Goal: Task Accomplishment & Management: Manage account settings

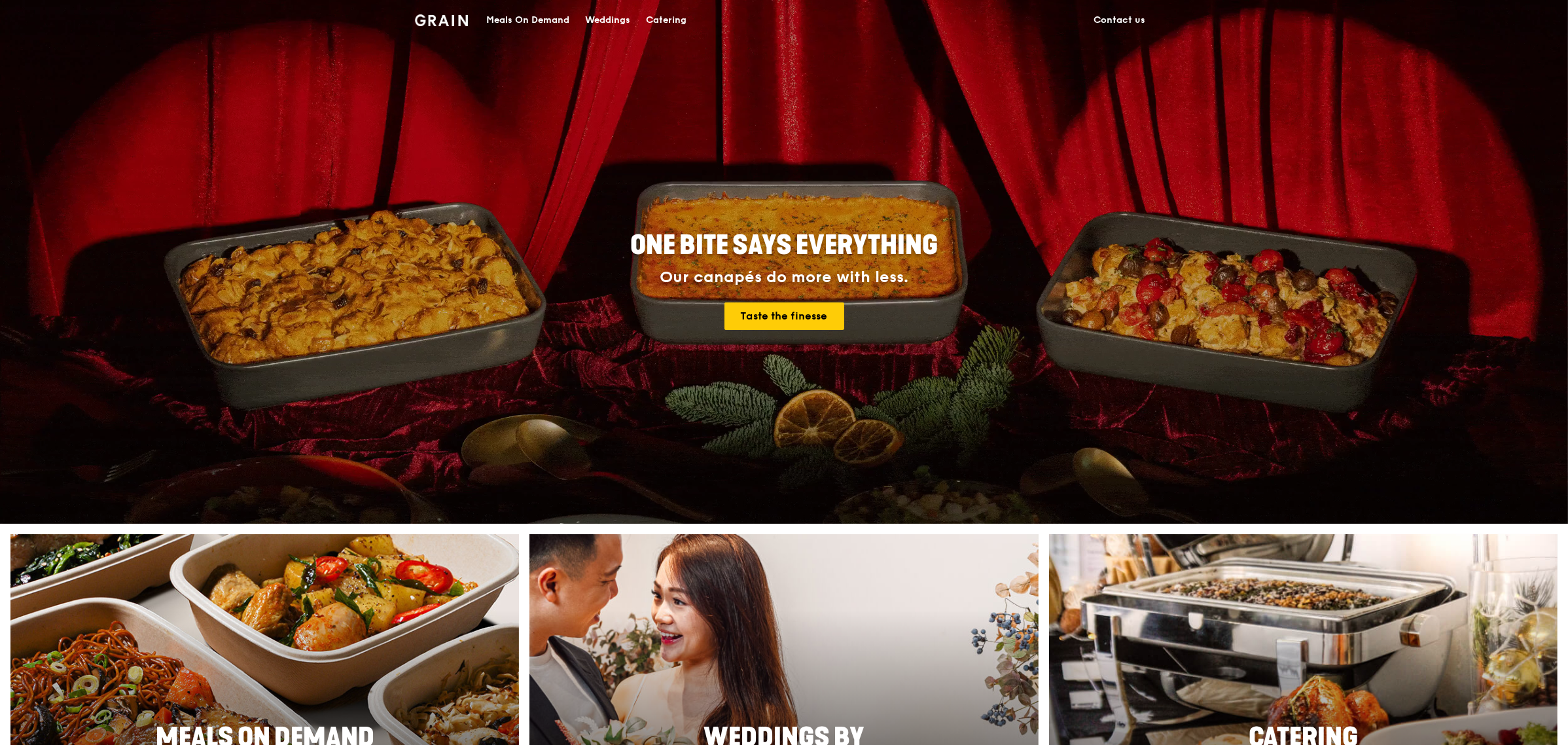
click at [443, 17] on img at bounding box center [441, 21] width 53 height 12
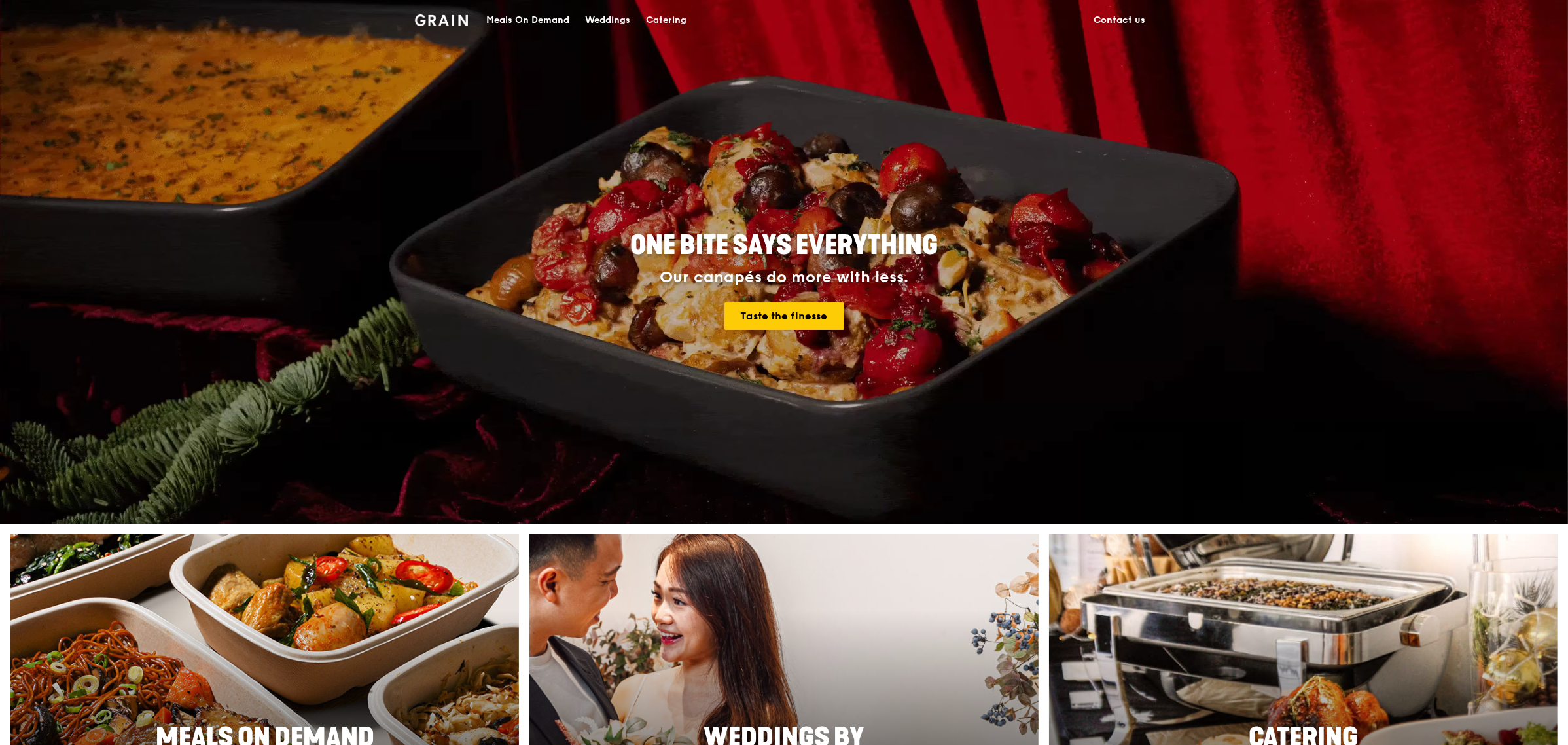
click at [1124, 23] on link "Contact us" at bounding box center [1119, 21] width 68 height 39
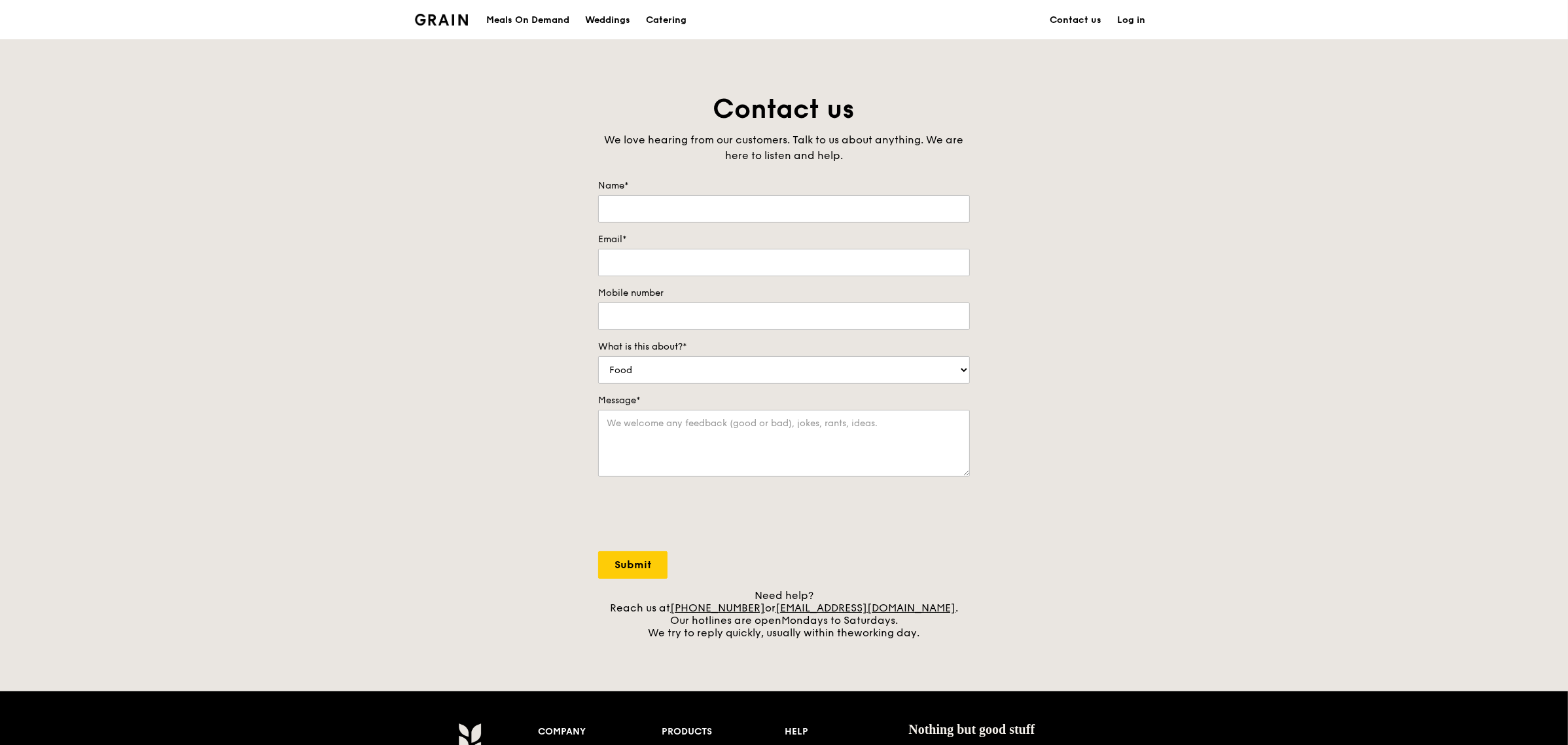
click at [1130, 23] on link "Log in" at bounding box center [1130, 21] width 44 height 39
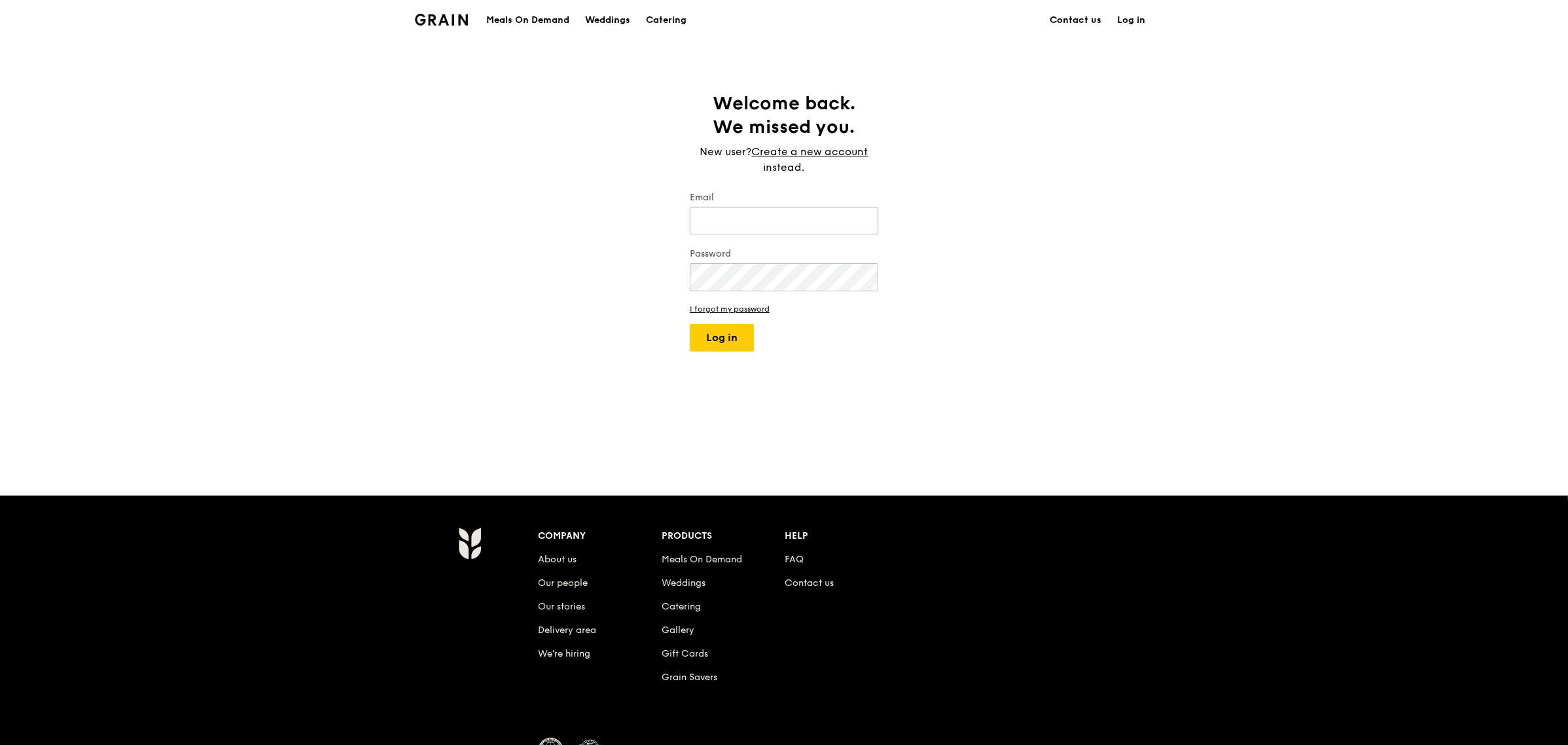
click at [714, 217] on input "Email" at bounding box center [784, 220] width 189 height 27
type input "[PERSON_NAME][EMAIL_ADDRESS][PERSON_NAME][DOMAIN_NAME]"
click at [690, 324] on button "Log in" at bounding box center [722, 338] width 65 height 27
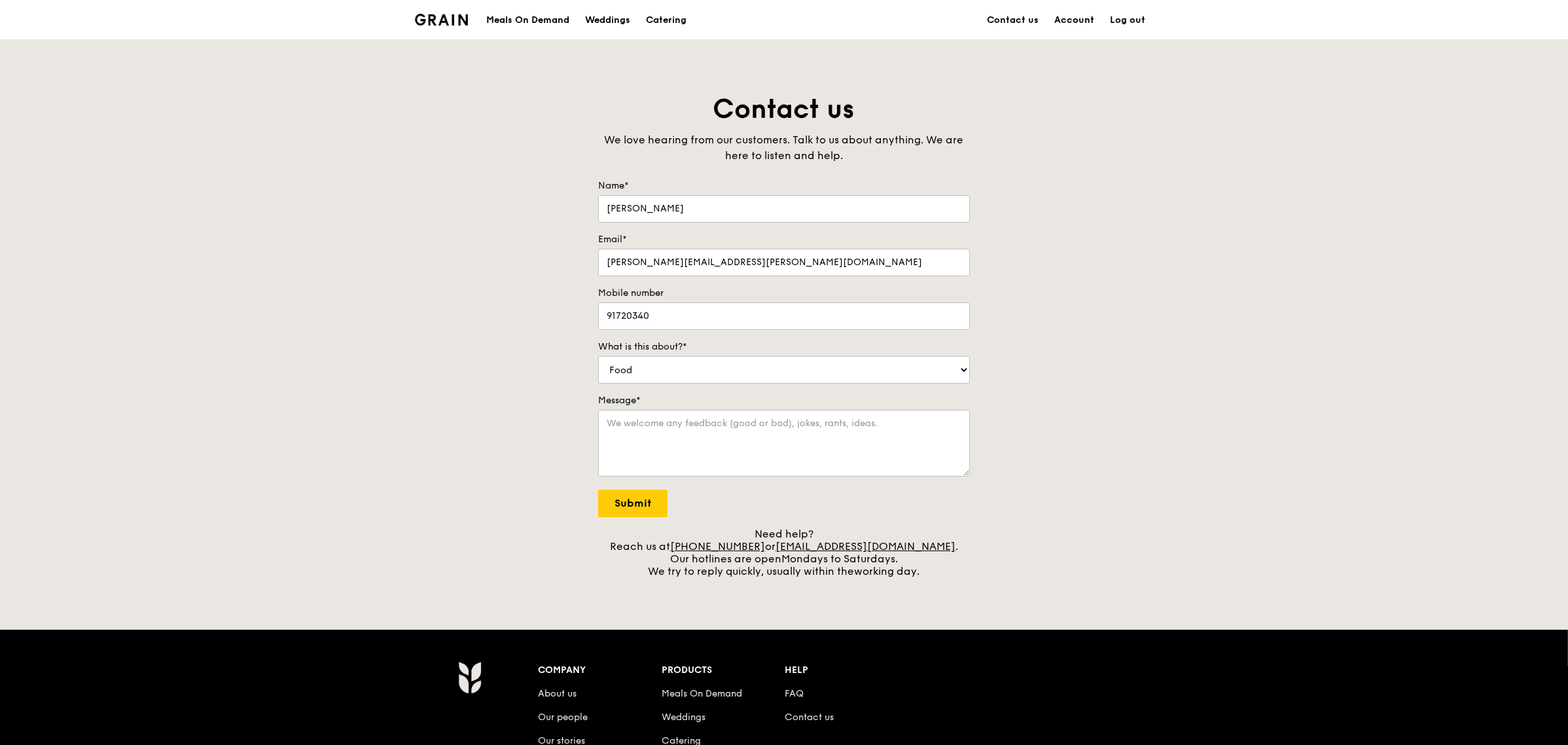
click at [1078, 19] on link "Account" at bounding box center [1074, 21] width 56 height 39
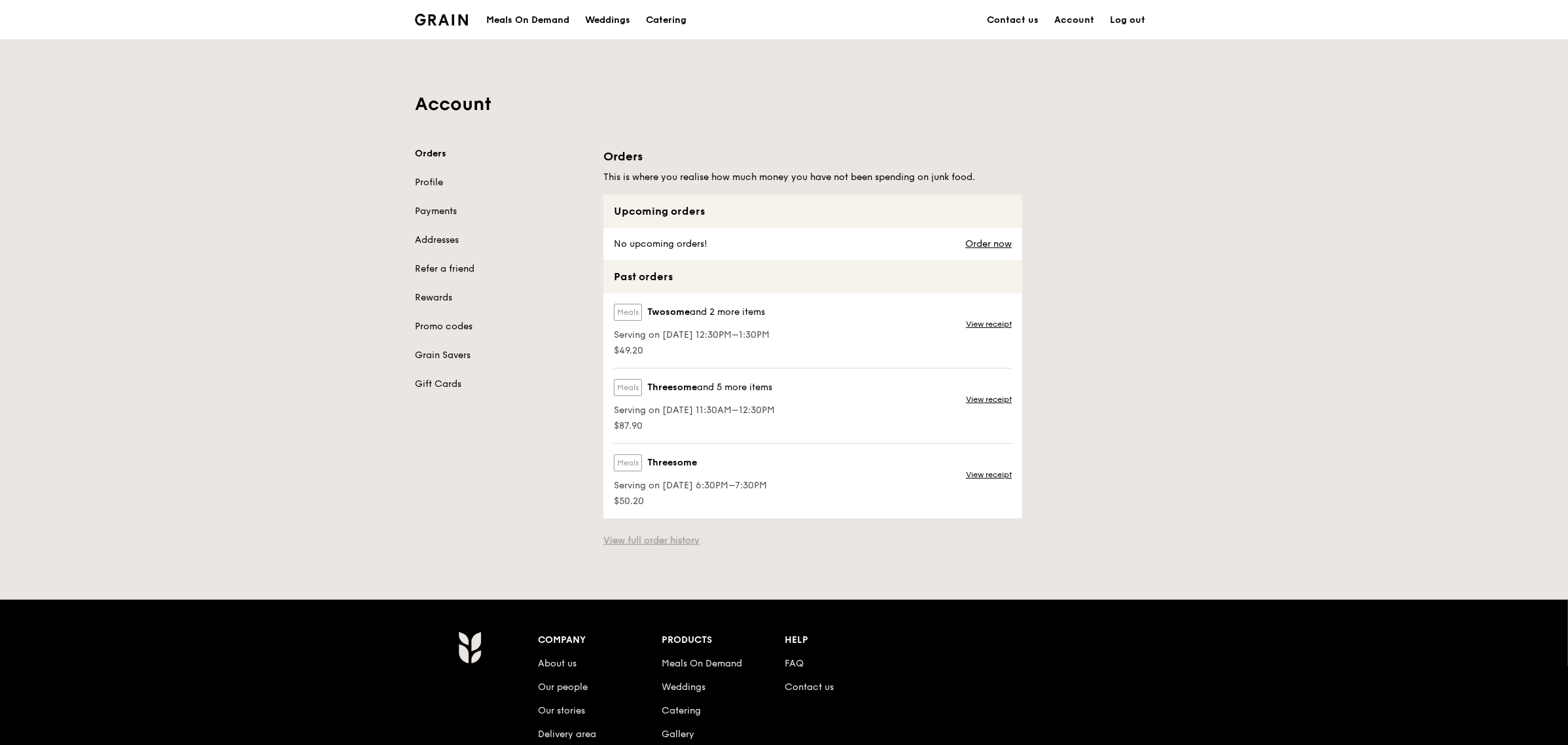
click at [622, 546] on link "View full order history" at bounding box center [651, 540] width 96 height 13
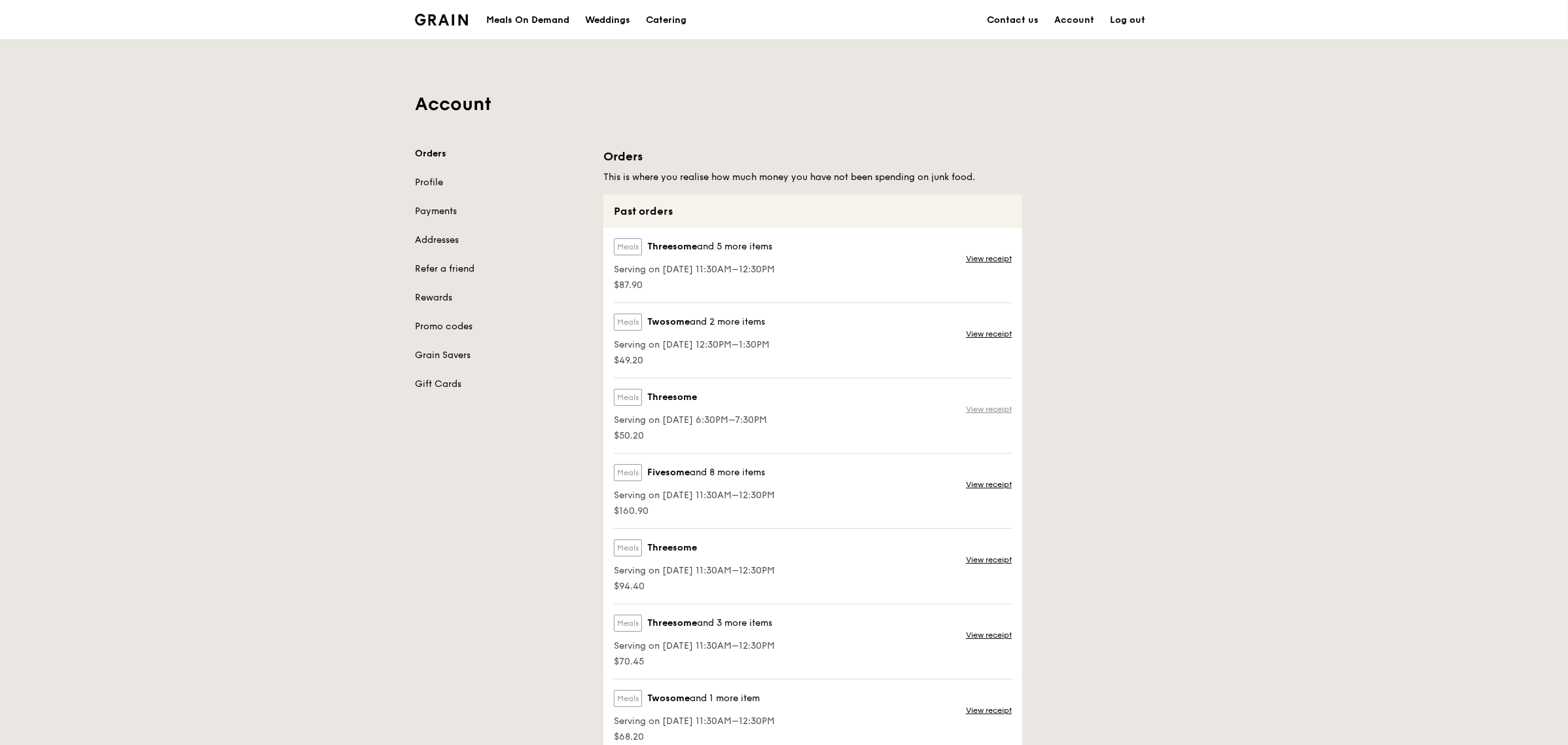
click at [1008, 412] on link "View receipt" at bounding box center [989, 409] width 46 height 11
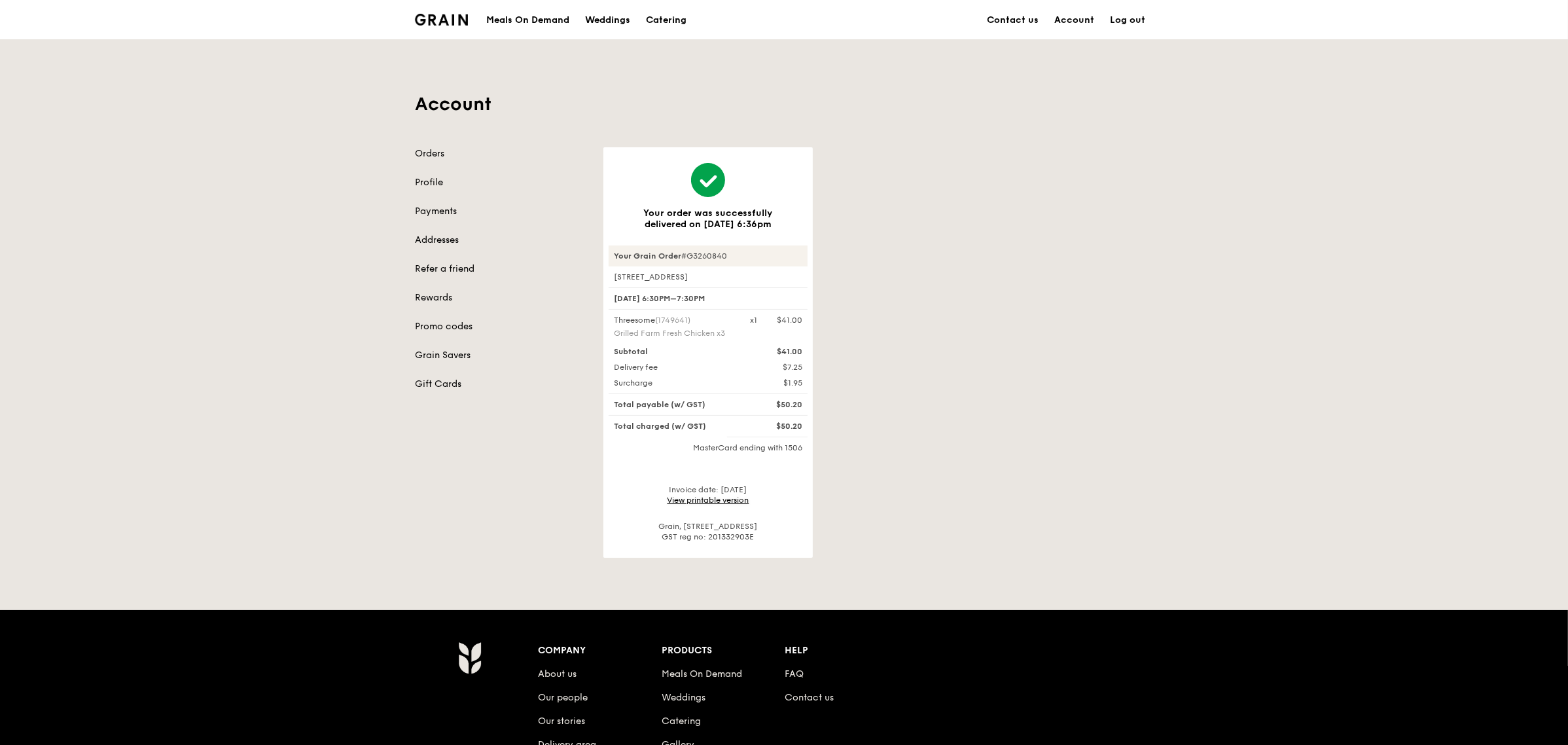
click at [686, 500] on link "View printable version" at bounding box center [709, 499] width 82 height 9
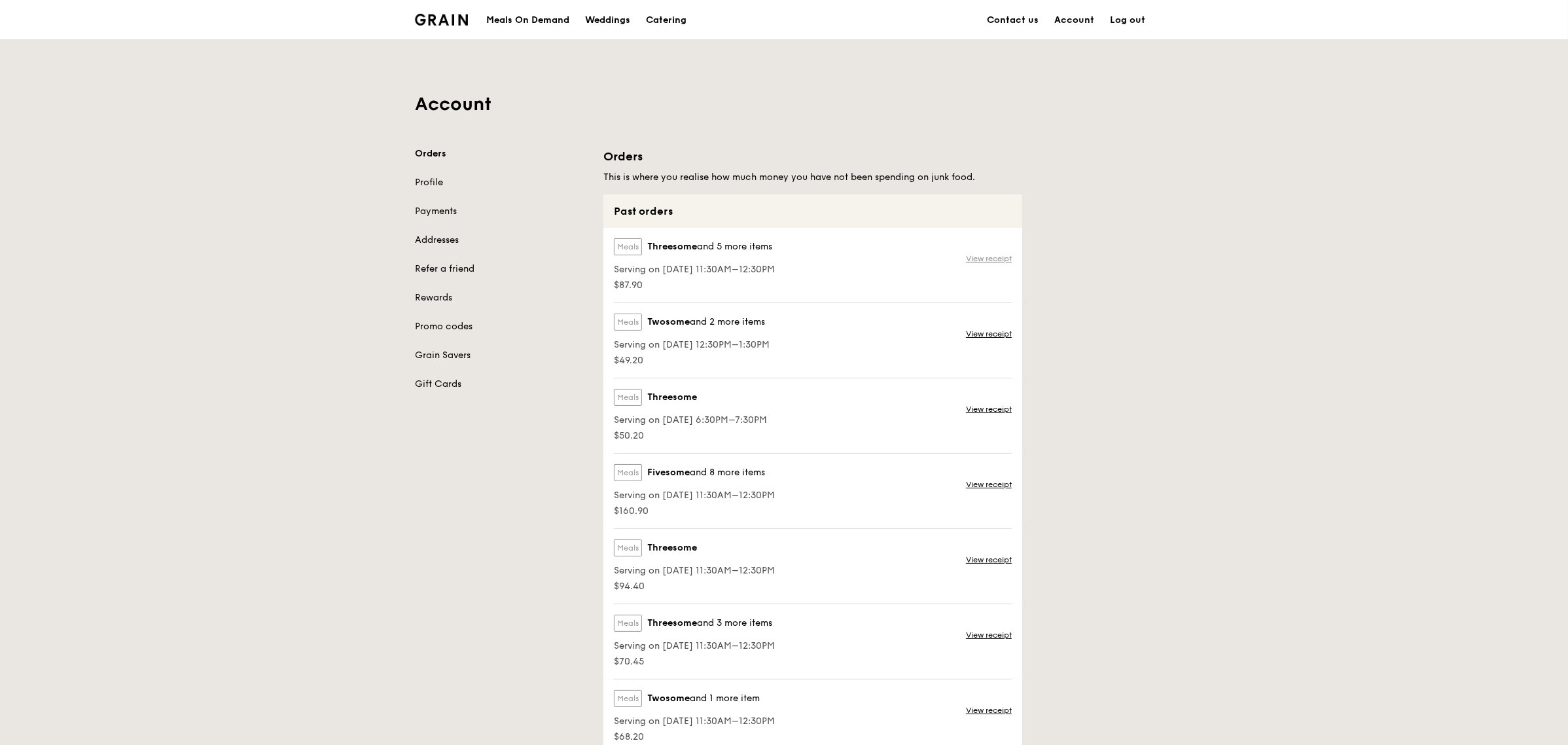
click at [984, 259] on link "View receipt" at bounding box center [989, 258] width 46 height 11
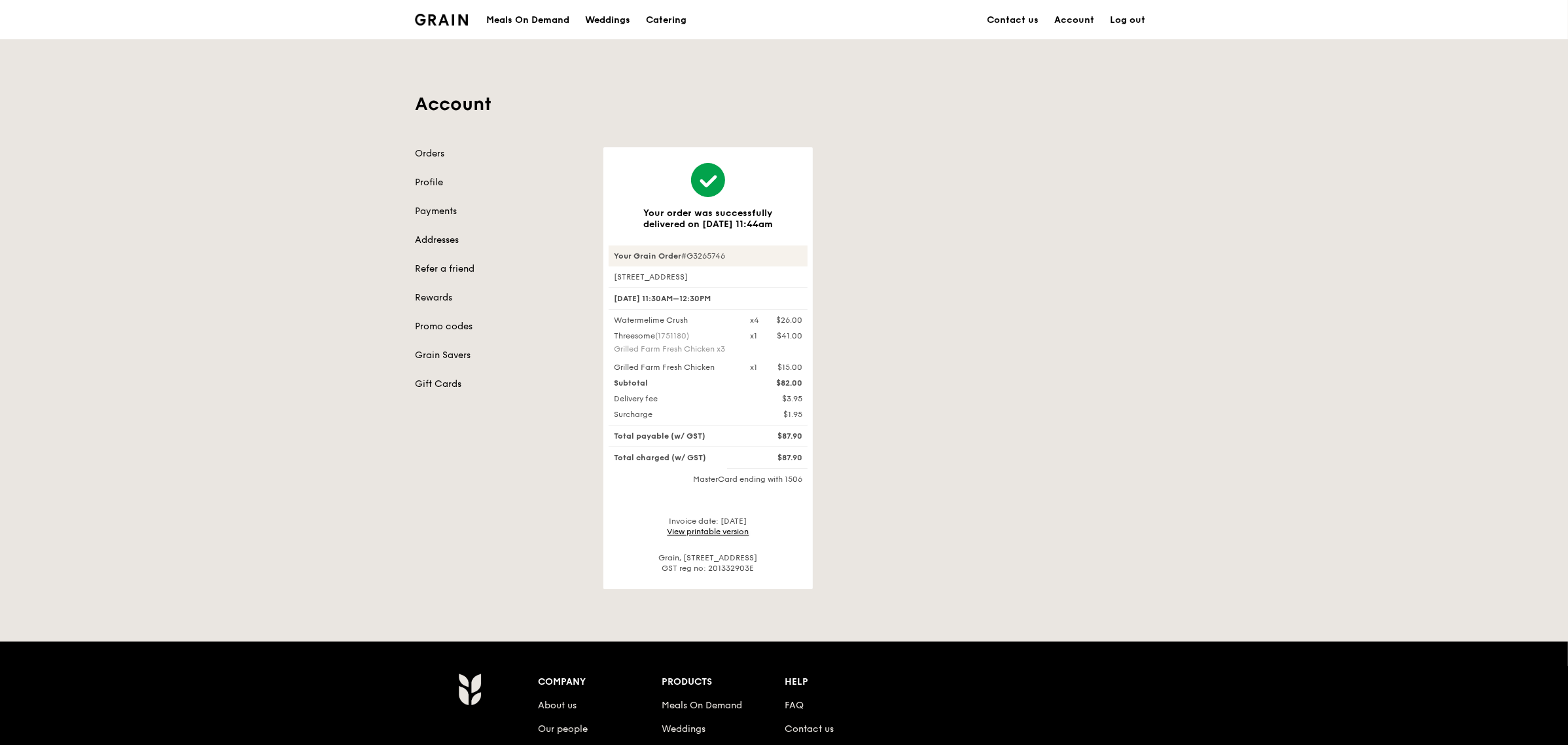
click at [715, 529] on link "View printable version" at bounding box center [709, 531] width 82 height 9
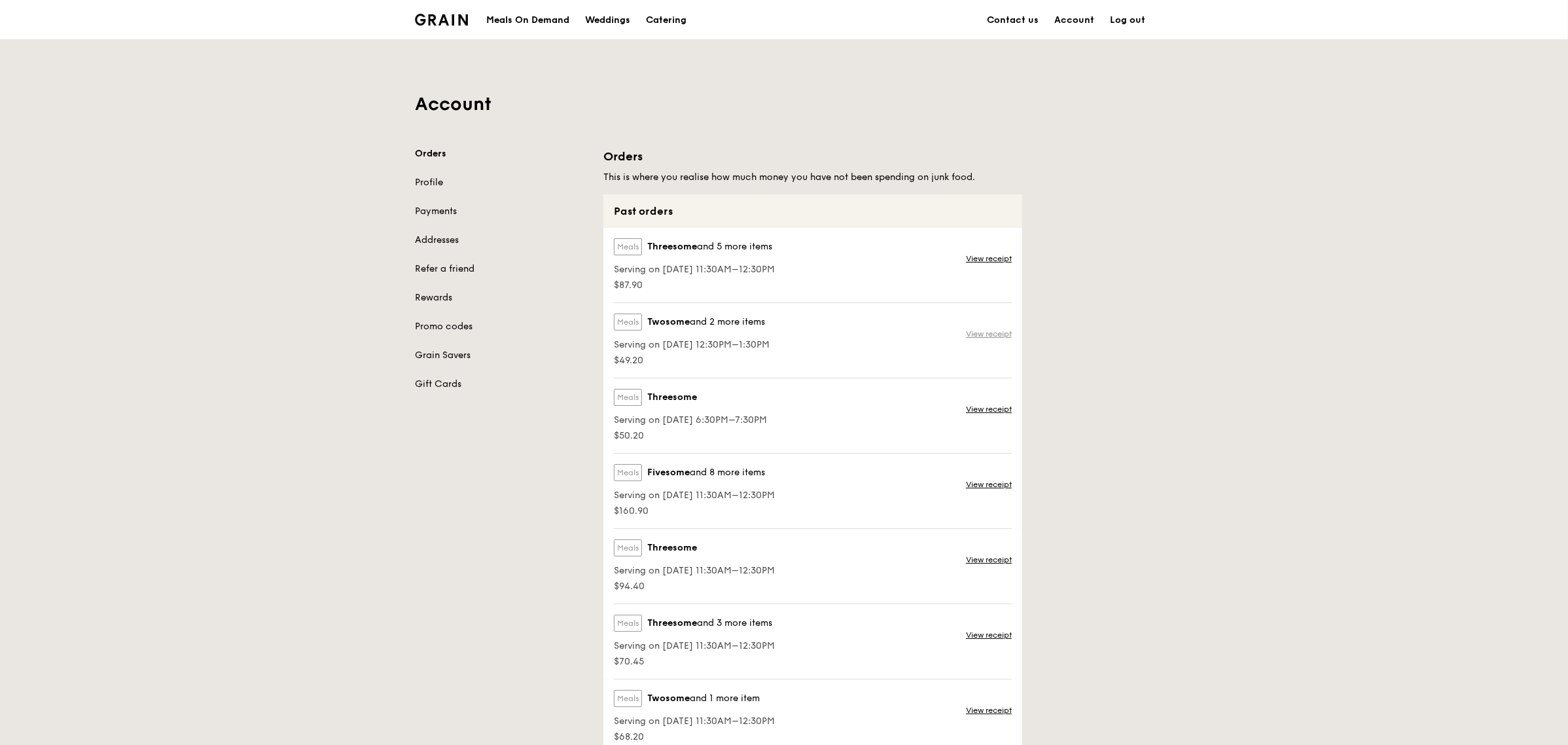
click at [982, 338] on link "View receipt" at bounding box center [989, 334] width 46 height 11
click at [985, 338] on link "View receipt" at bounding box center [989, 334] width 46 height 11
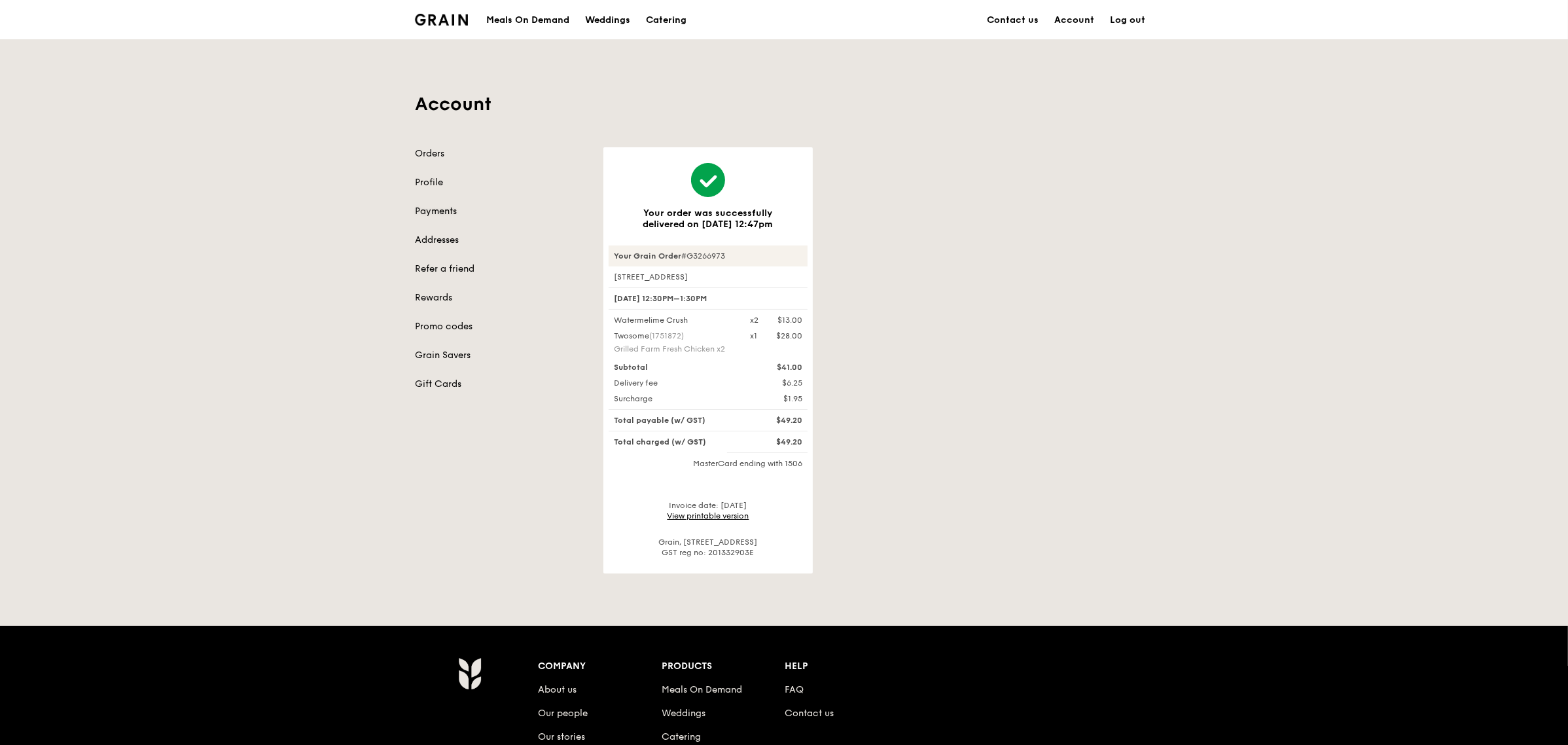
click at [432, 210] on link "Payments" at bounding box center [501, 210] width 173 height 13
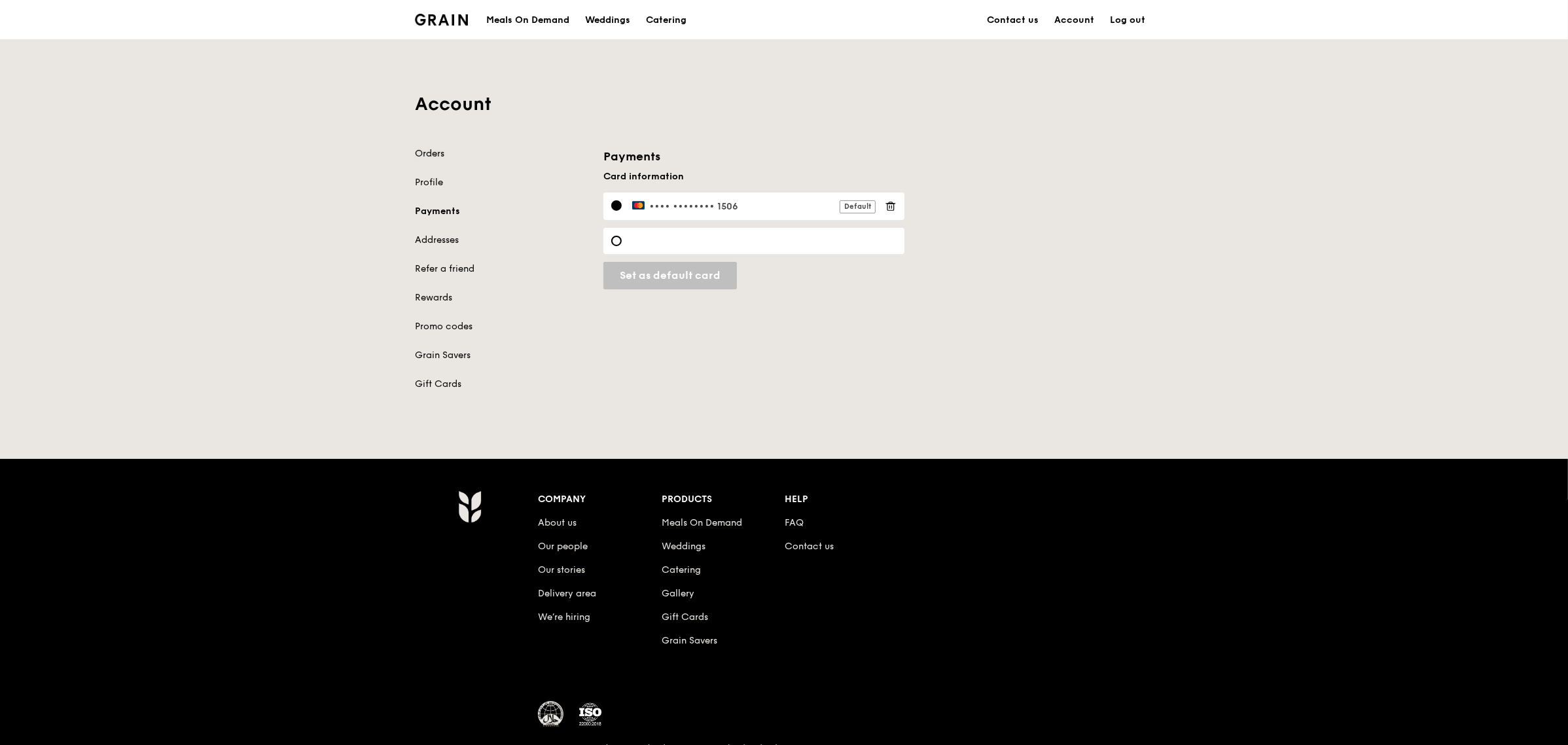
click at [430, 153] on link "Orders" at bounding box center [501, 153] width 173 height 13
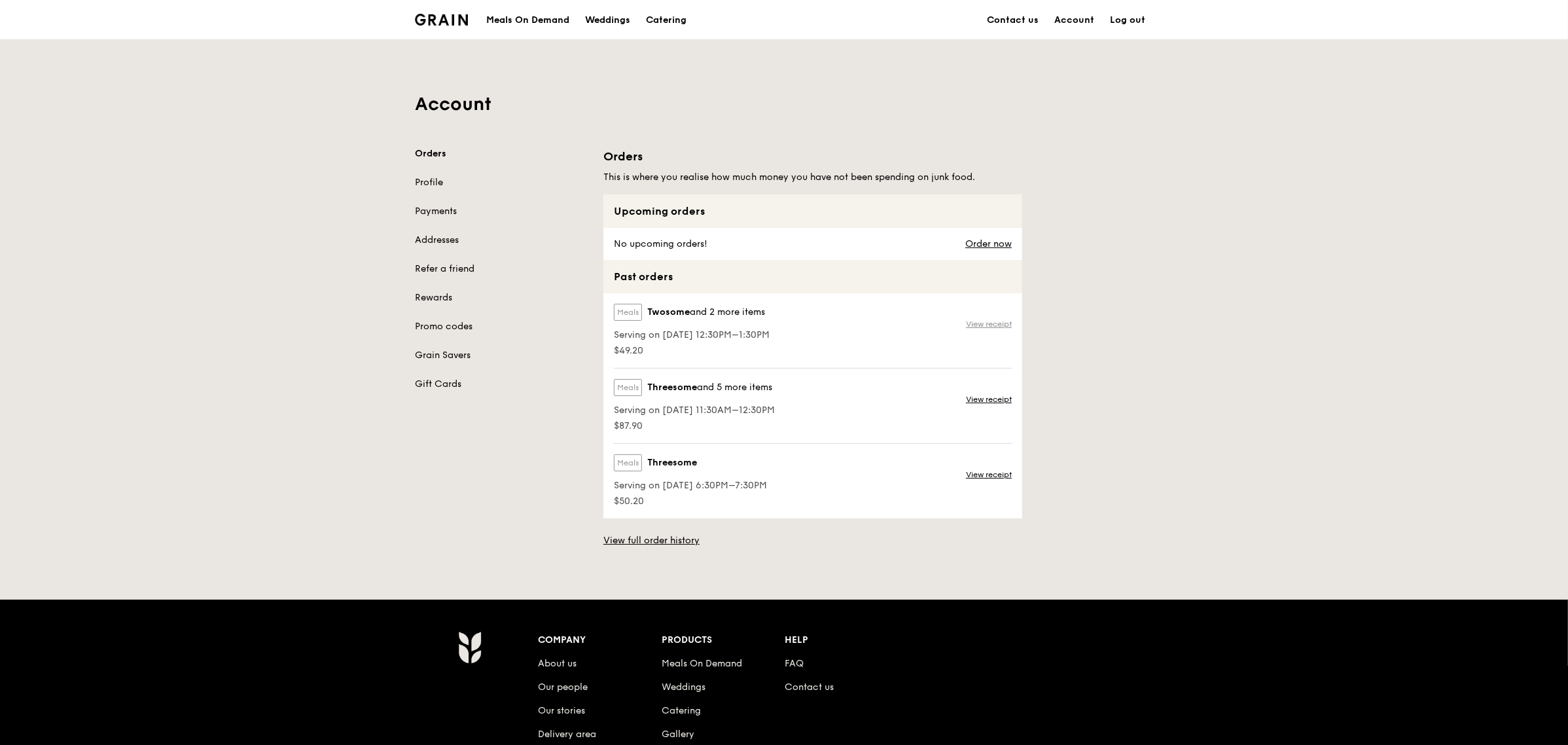
click at [992, 321] on link "View receipt" at bounding box center [989, 324] width 46 height 11
